Goal: Find specific fact: Find specific fact

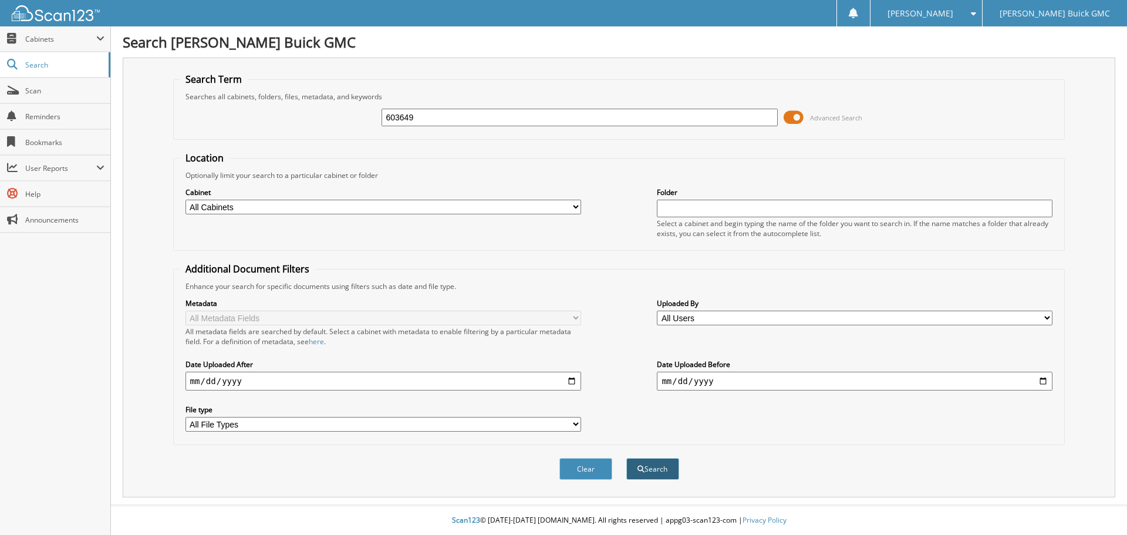
type input "603649"
click at [659, 466] on button "Search" at bounding box center [652, 469] width 53 height 22
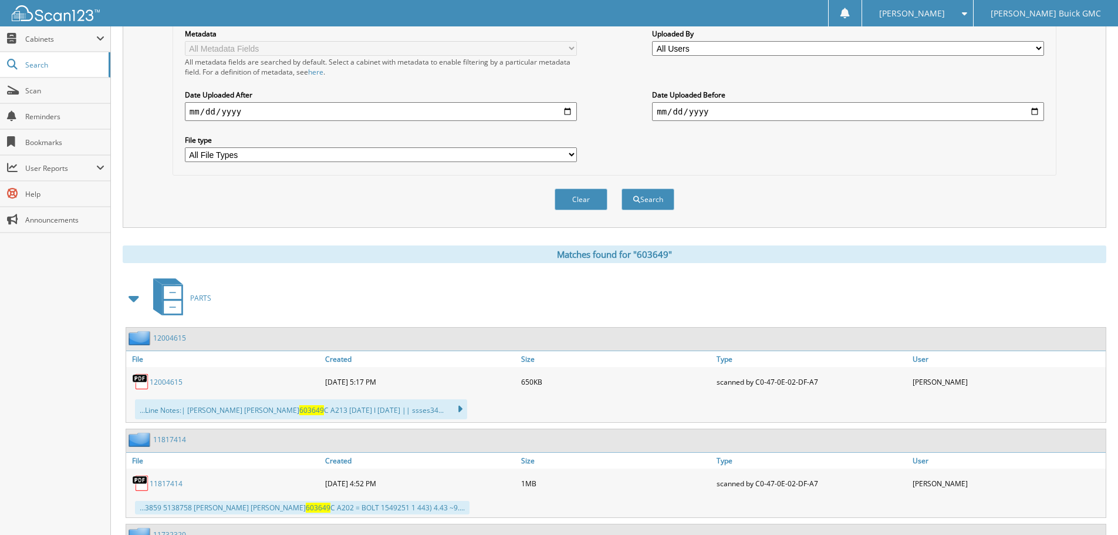
scroll to position [294, 0]
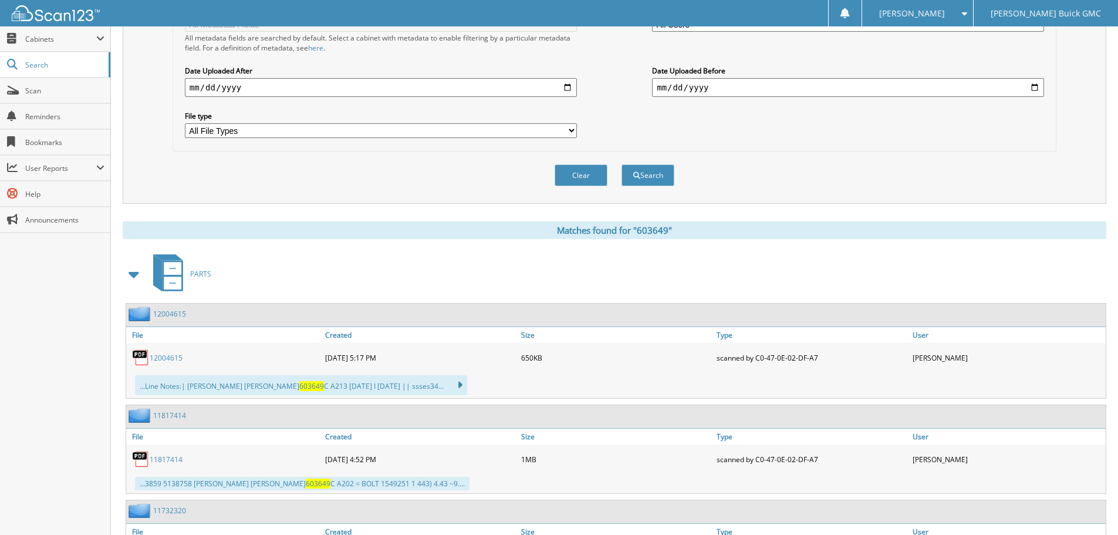
click at [215, 387] on div "...Line Notes:| [PERSON_NAME] [PERSON_NAME] 603649 C A213 [DATE] I [DATE] || ss…" at bounding box center [301, 385] width 332 height 20
click at [459, 385] on icon at bounding box center [454, 385] width 17 height 16
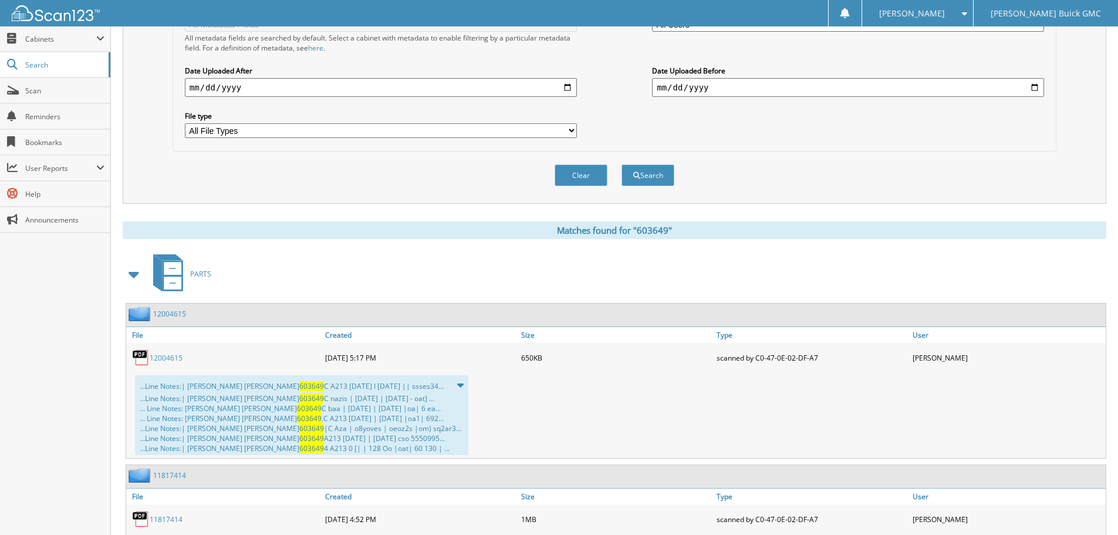
click at [220, 401] on div "...Line Notes:| [PERSON_NAME] [PERSON_NAME] 603649 C nazis | [DATE] | [DATE] - …" at bounding box center [302, 423] width 324 height 60
click at [156, 359] on link "12004615" at bounding box center [166, 358] width 33 height 10
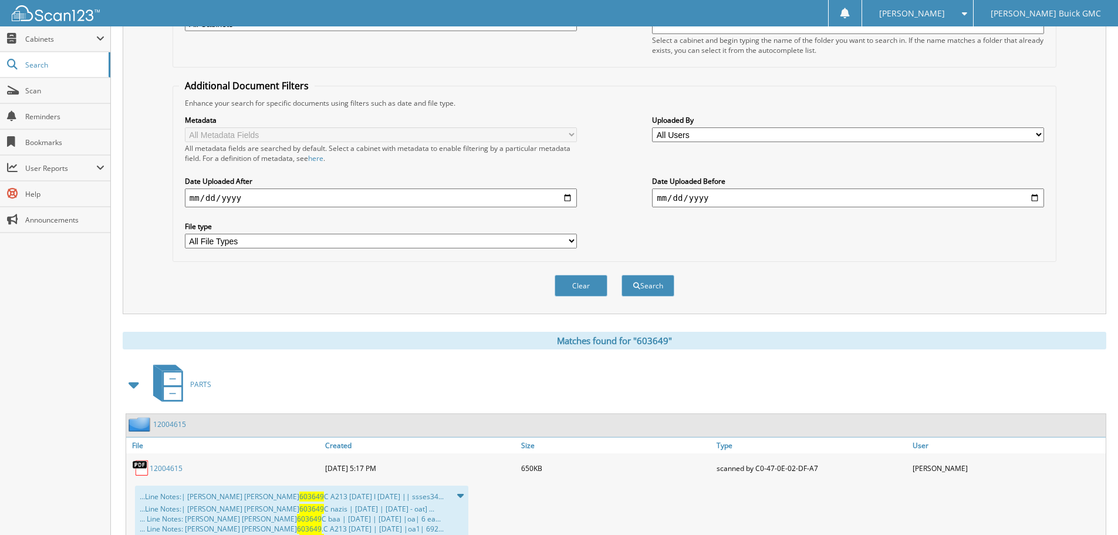
scroll to position [0, 0]
